Goal: Communication & Community: Answer question/provide support

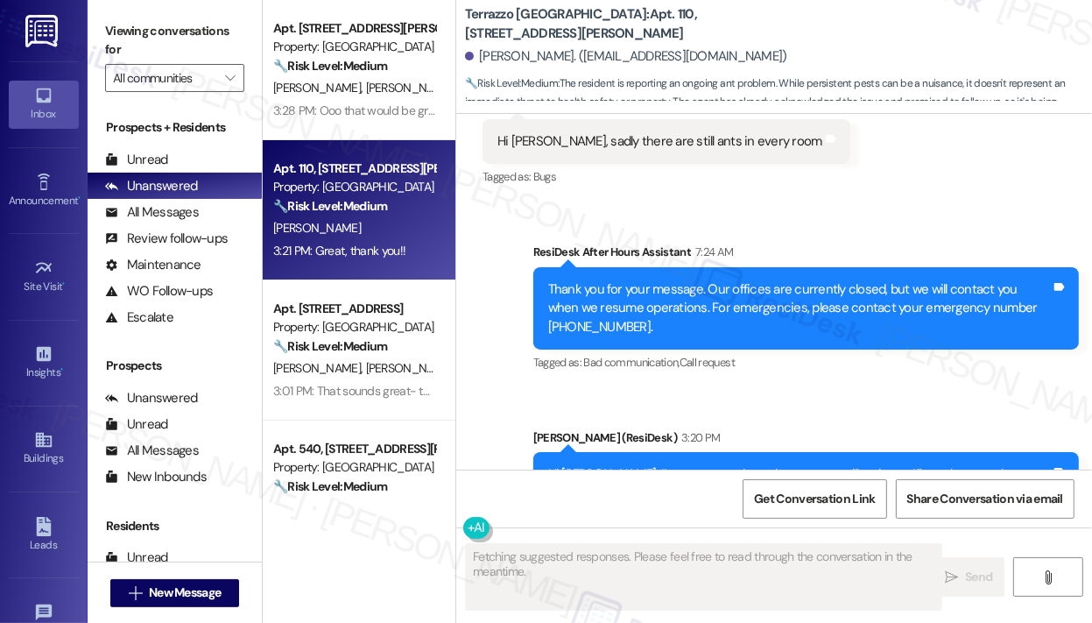
scroll to position [6111, 0]
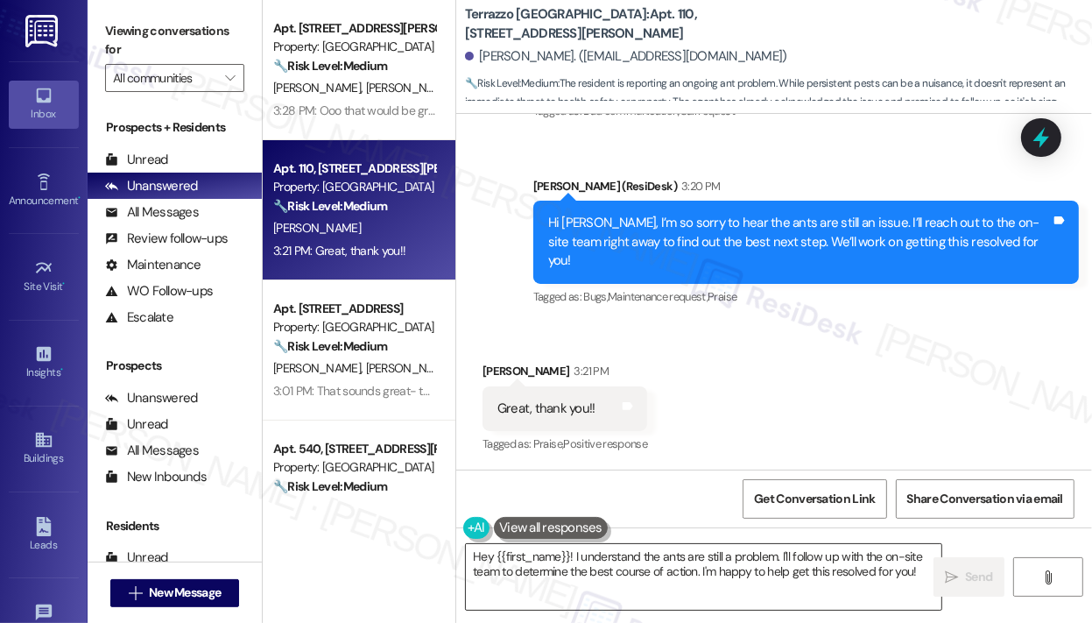
click at [655, 576] on textarea "Hey {{first_name}}! I understand the ants are still a problem. I'll follow up w…" at bounding box center [704, 577] width 476 height 66
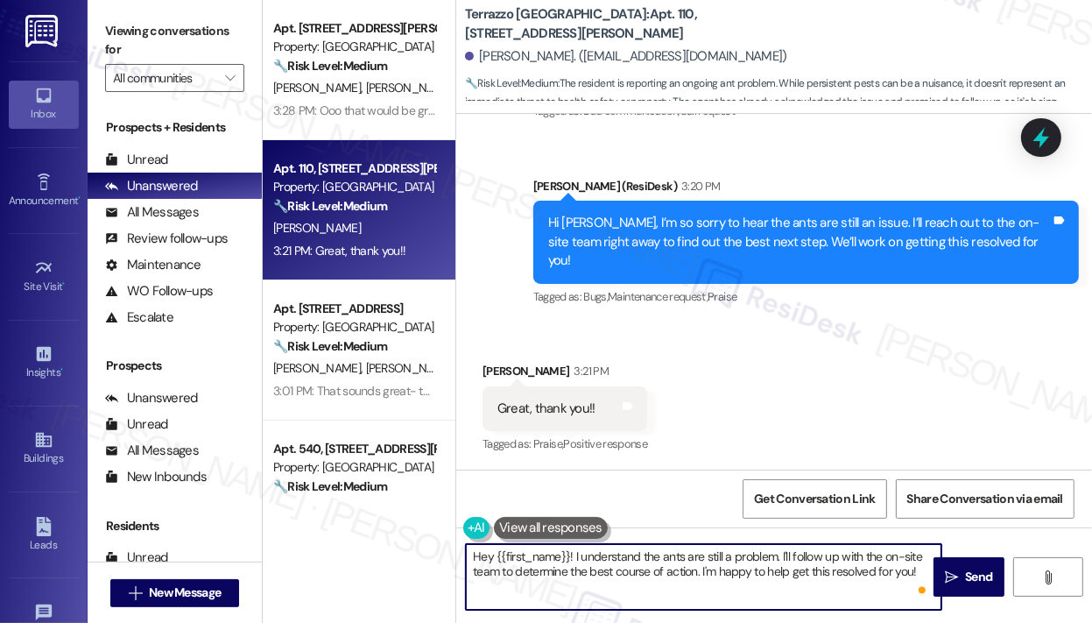
drag, startPoint x: 573, startPoint y: 554, endPoint x: 936, endPoint y: 605, distance: 366.3
click at [936, 605] on textarea "Hey {{first_name}}! I understand the ants are still a problem. I'll follow up w…" at bounding box center [704, 577] width 476 height 66
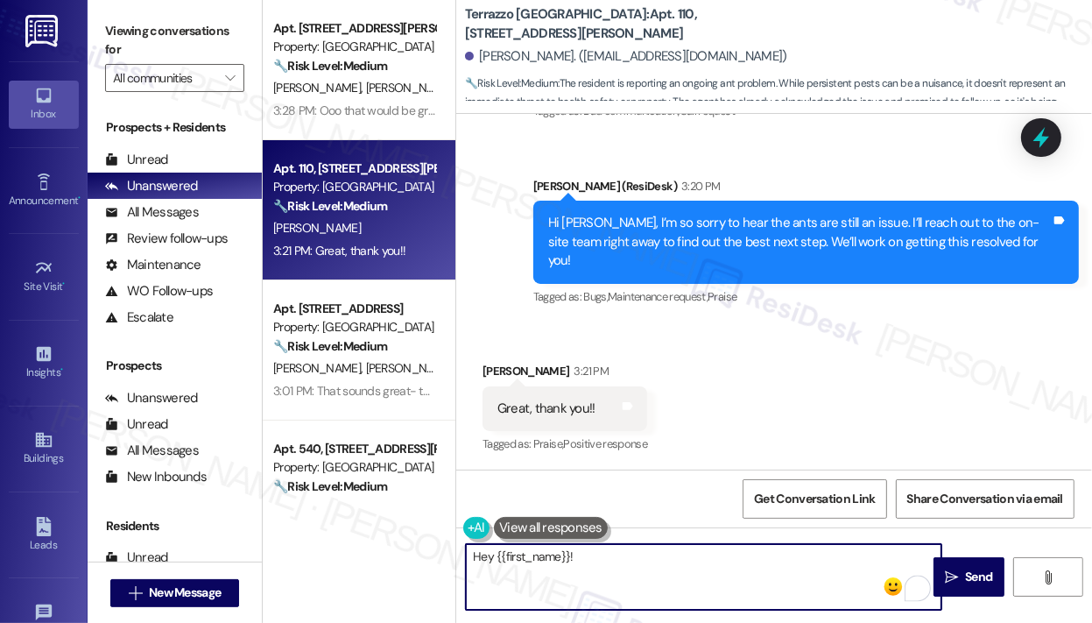
paste textarea "The site team asked me to share that unit #110 will be added to the pest contro…"
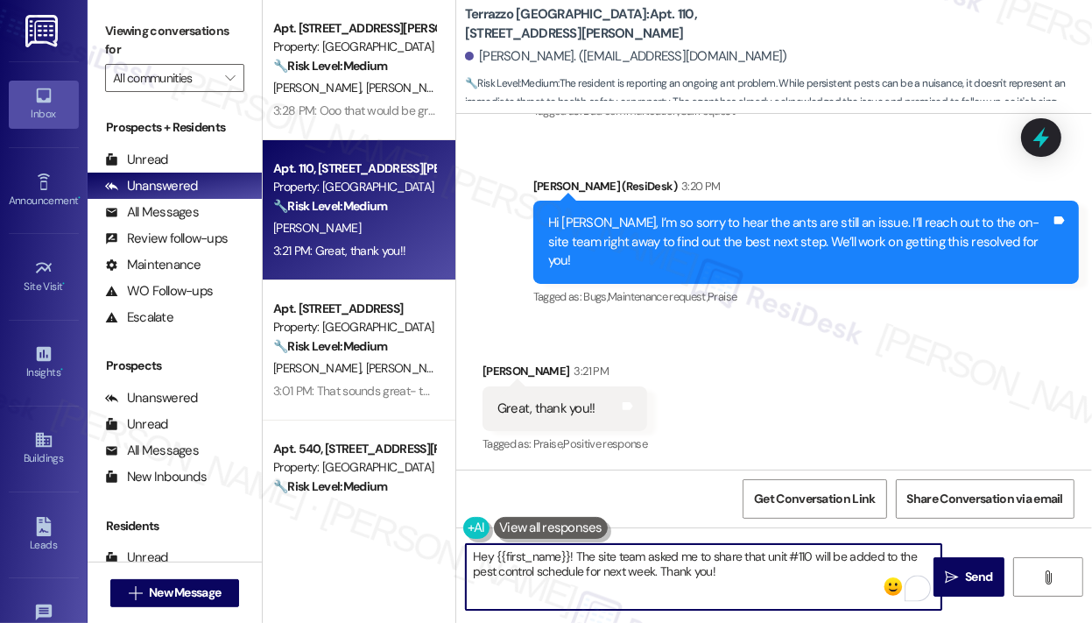
drag, startPoint x: 811, startPoint y: 556, endPoint x: 817, endPoint y: 576, distance: 21.1
click at [810, 556] on textarea "Hey {{first_name}}! The site team asked me to share that unit #110 will be adde…" at bounding box center [704, 577] width 476 height 66
click at [799, 569] on textarea "Hey {{first_name}}! The site team asked me to share that your unit will be adde…" at bounding box center [704, 577] width 476 height 66
type textarea "Hey {{first_name}}! The site team asked me to share that your unit will be adde…"
click at [952, 574] on icon "" at bounding box center [951, 577] width 13 height 14
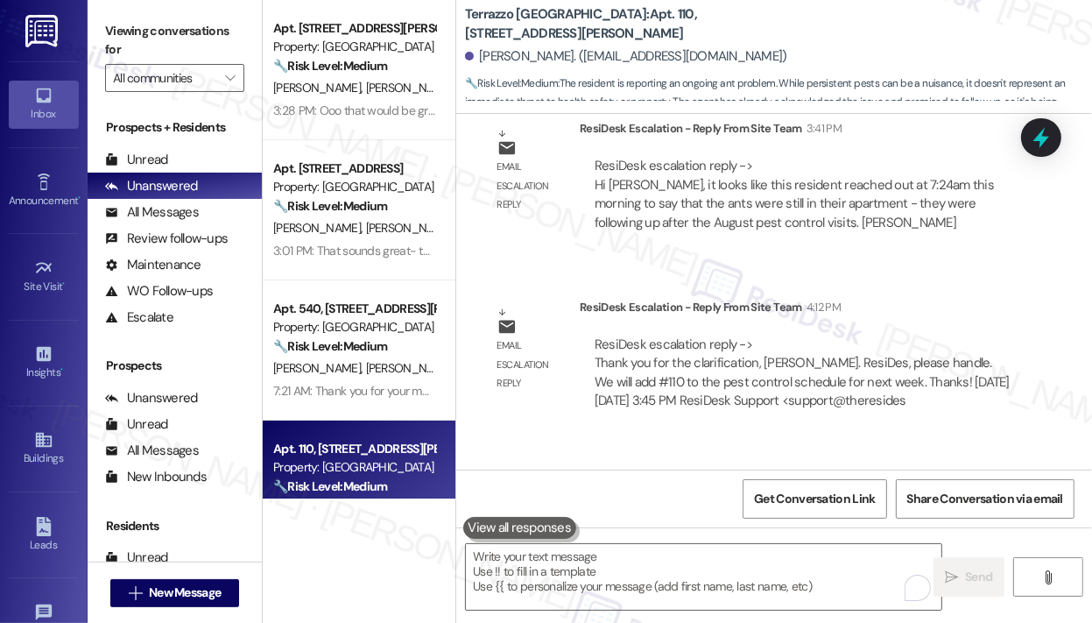
scroll to position [6787, 0]
